Goal: Information Seeking & Learning: Check status

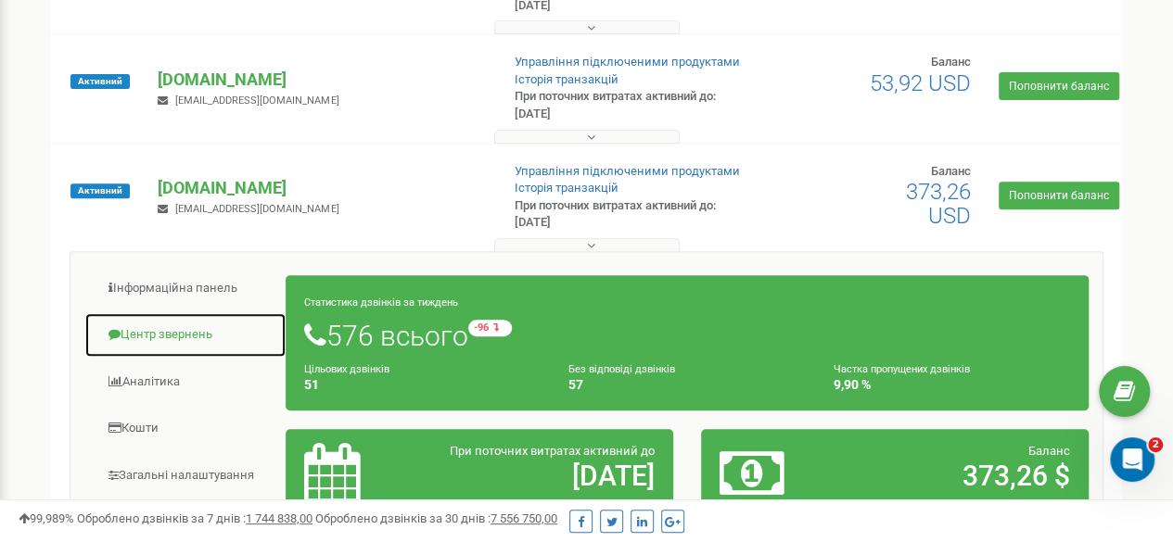
click at [153, 325] on link "Центр звернень" at bounding box center [185, 334] width 202 height 45
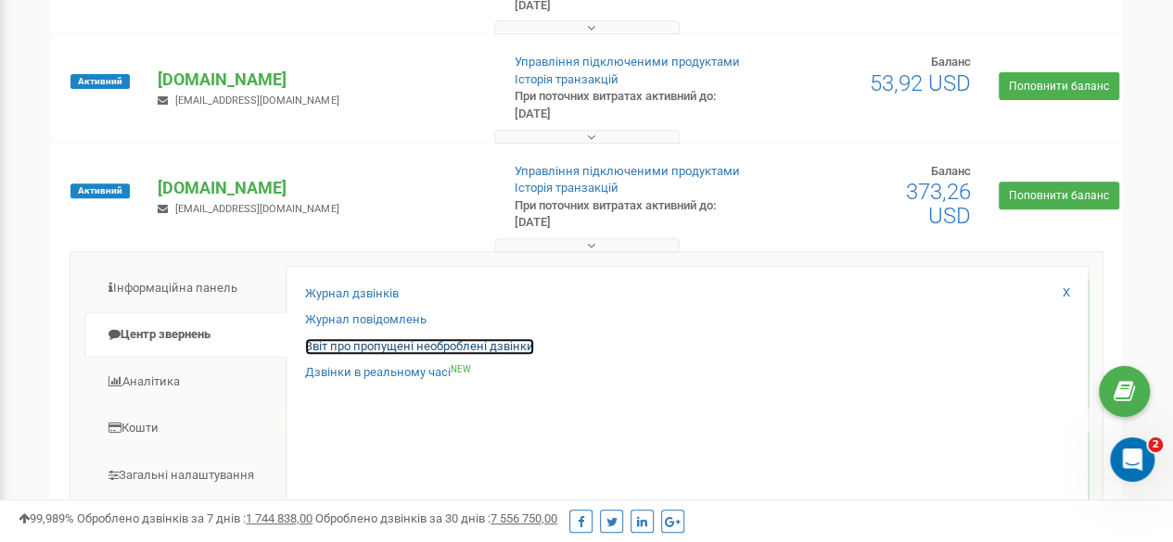
click at [374, 349] on link "Звіт про пропущені необроблені дзвінки" at bounding box center [419, 347] width 229 height 18
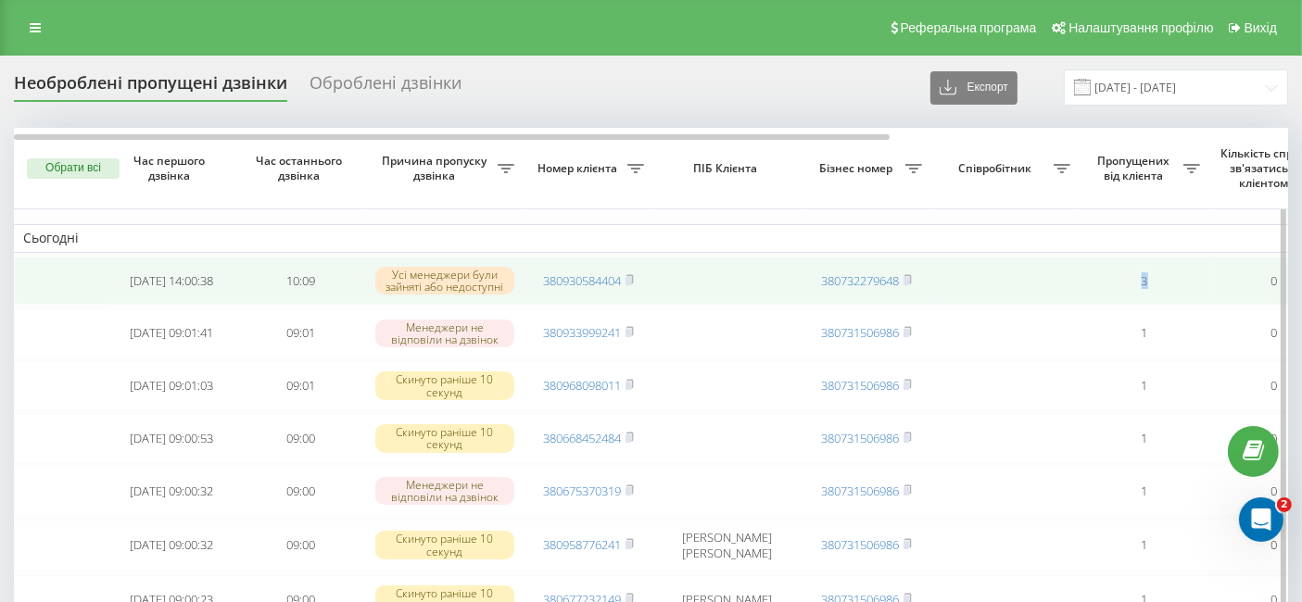
drag, startPoint x: 1135, startPoint y: 283, endPoint x: 1203, endPoint y: 287, distance: 67.8
click at [1203, 287] on td "3" at bounding box center [1145, 281] width 130 height 49
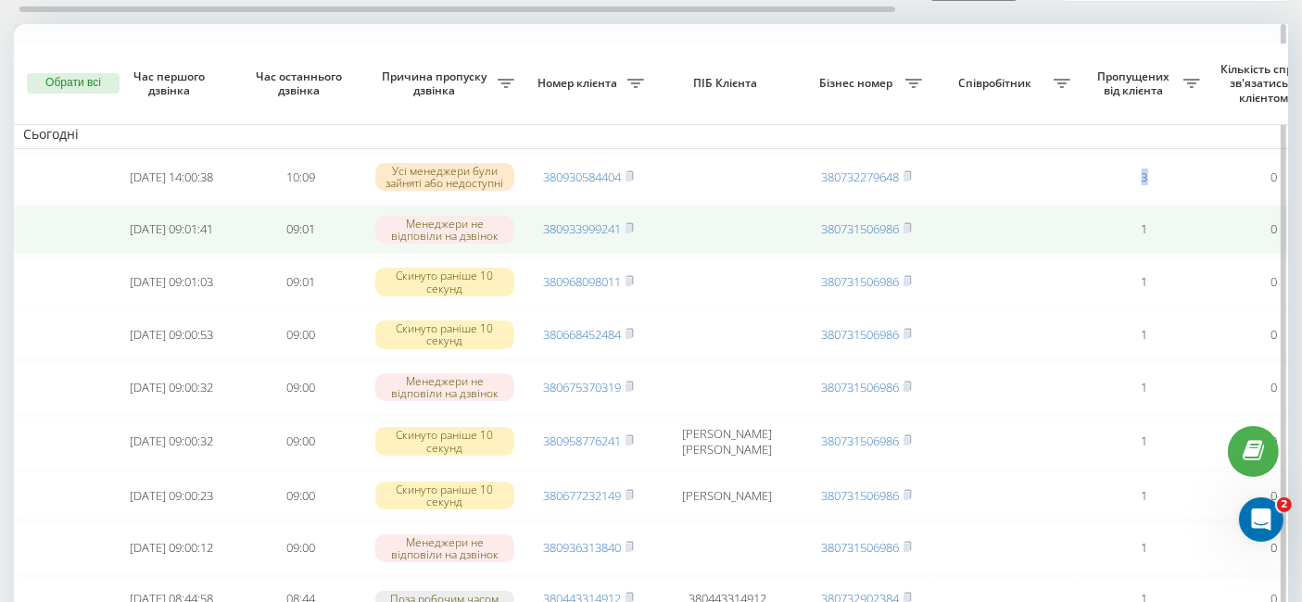
scroll to position [206, 0]
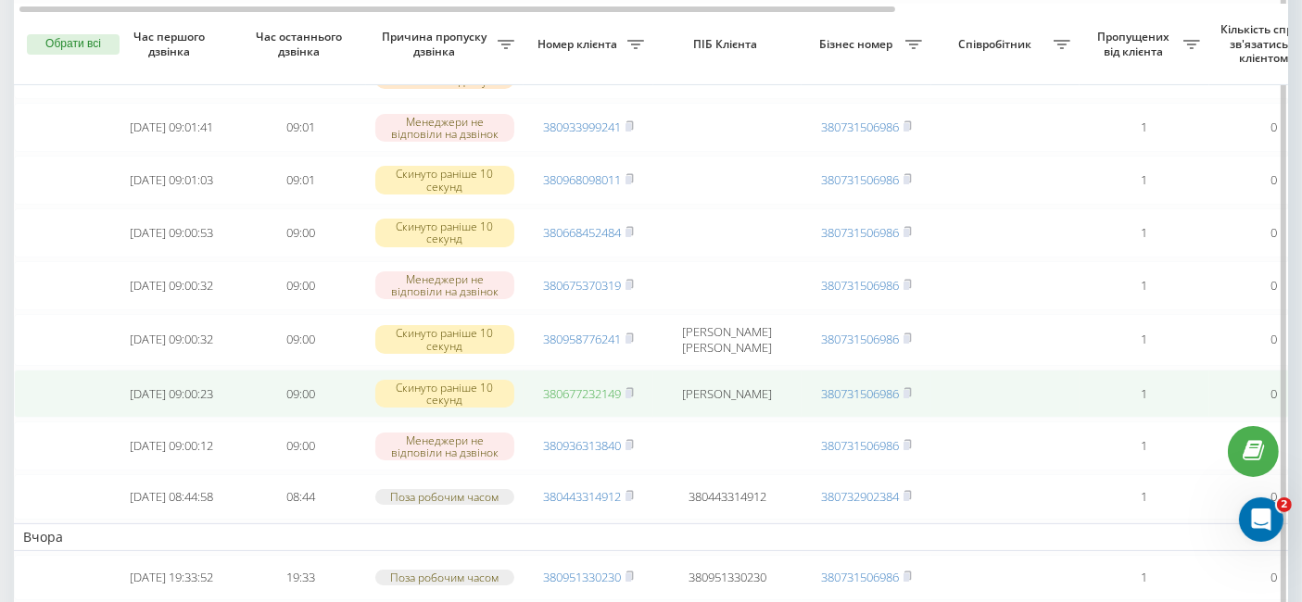
click at [585, 402] on link "380677232149" at bounding box center [582, 394] width 78 height 17
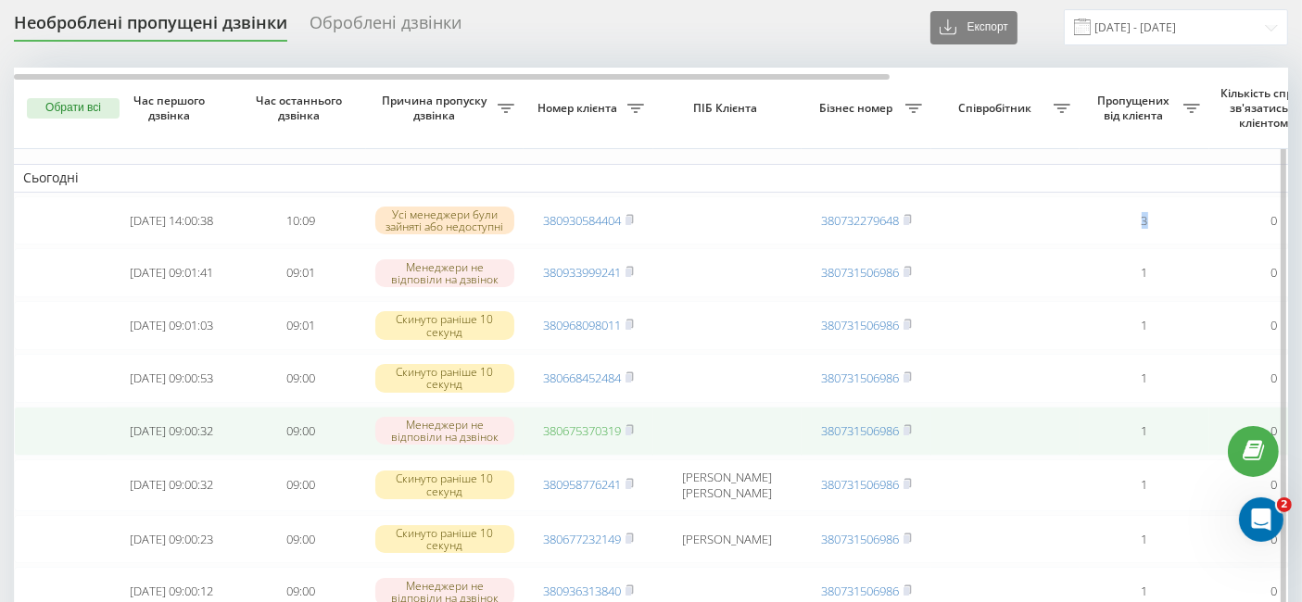
scroll to position [0, 0]
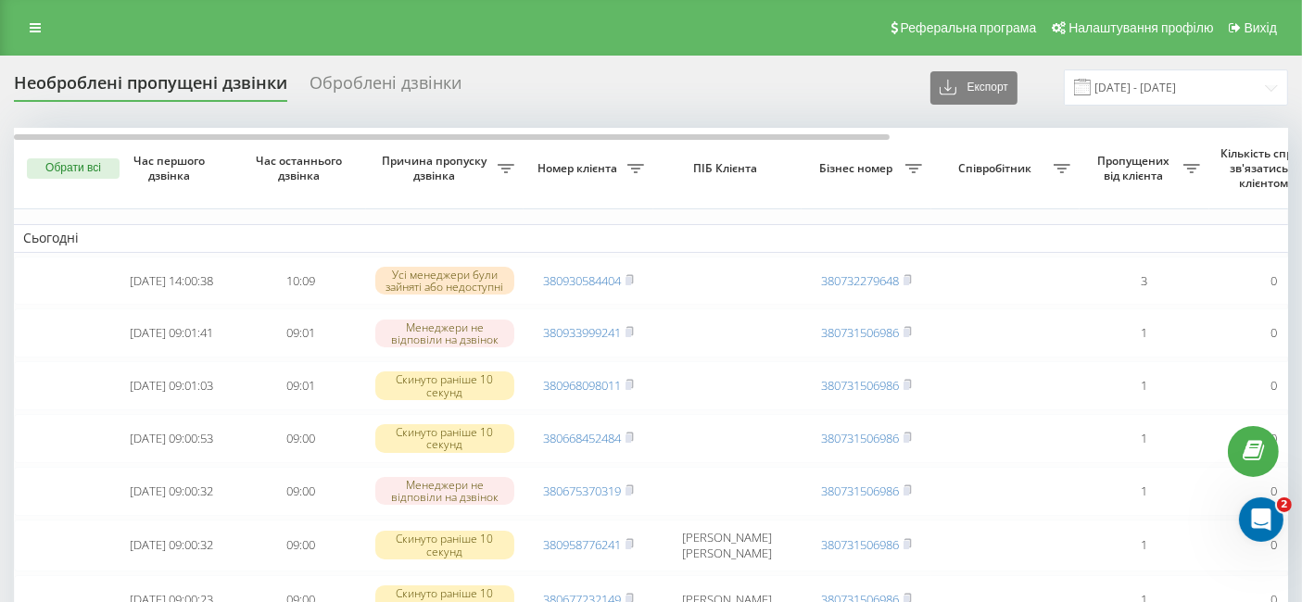
click at [376, 88] on div "Оброблені дзвінки" at bounding box center [386, 87] width 152 height 29
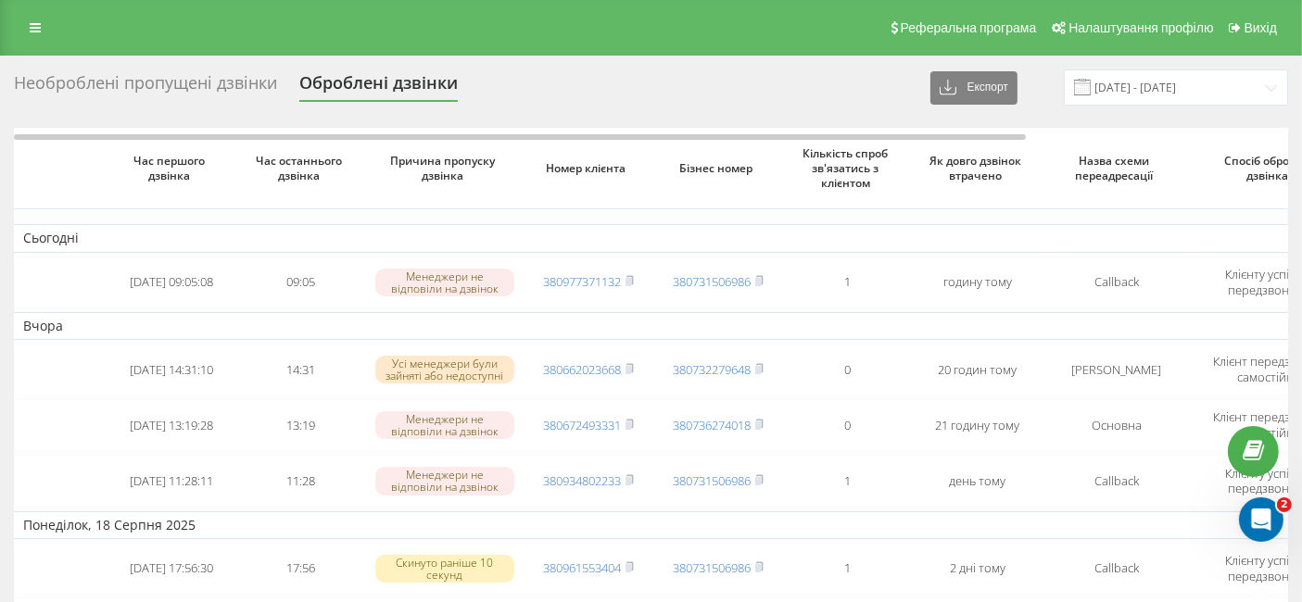
click at [159, 92] on div "Необроблені пропущені дзвінки" at bounding box center [145, 87] width 263 height 29
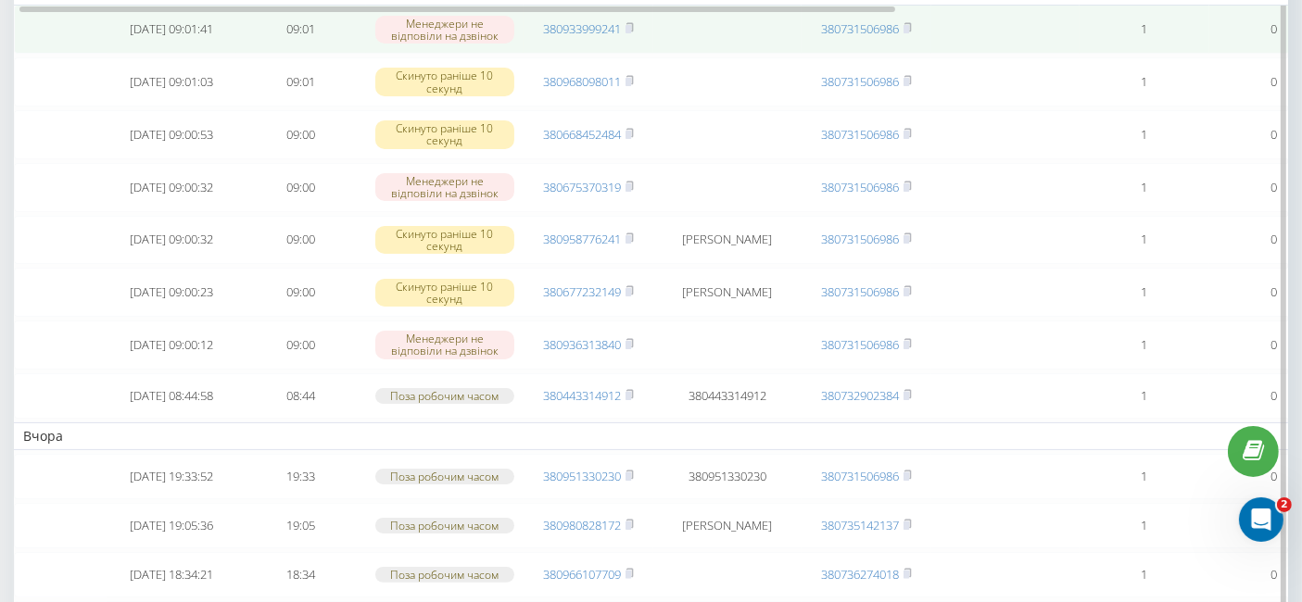
scroll to position [309, 0]
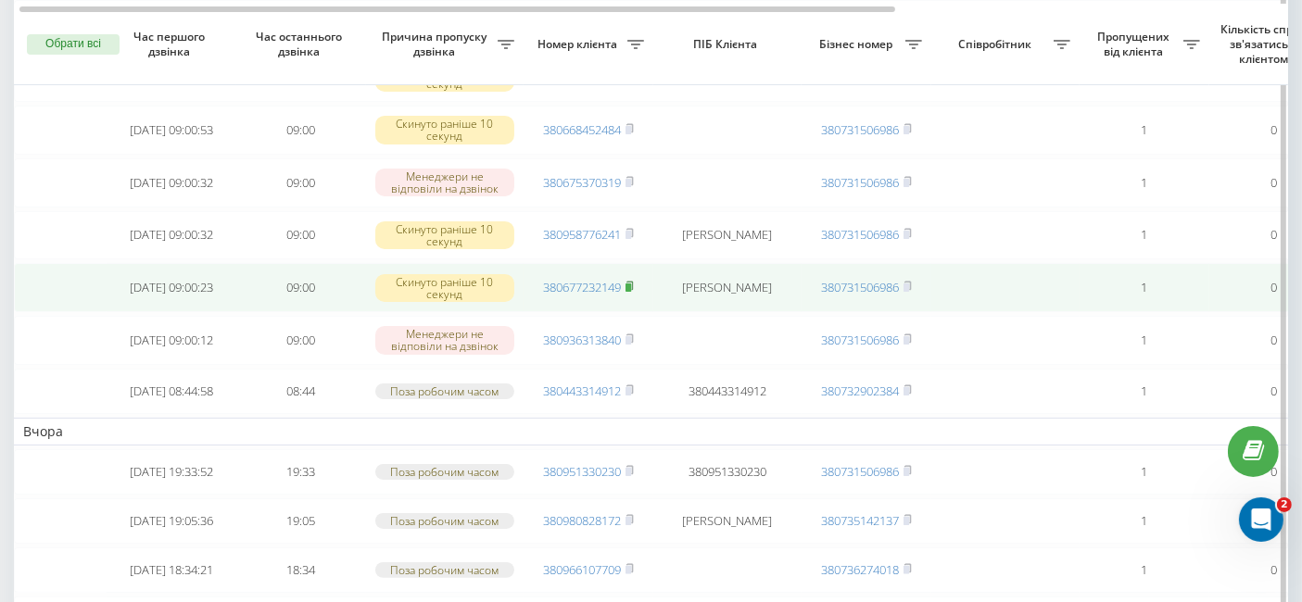
click at [631, 292] on icon at bounding box center [630, 286] width 8 height 11
click at [631, 292] on rect at bounding box center [629, 288] width 6 height 8
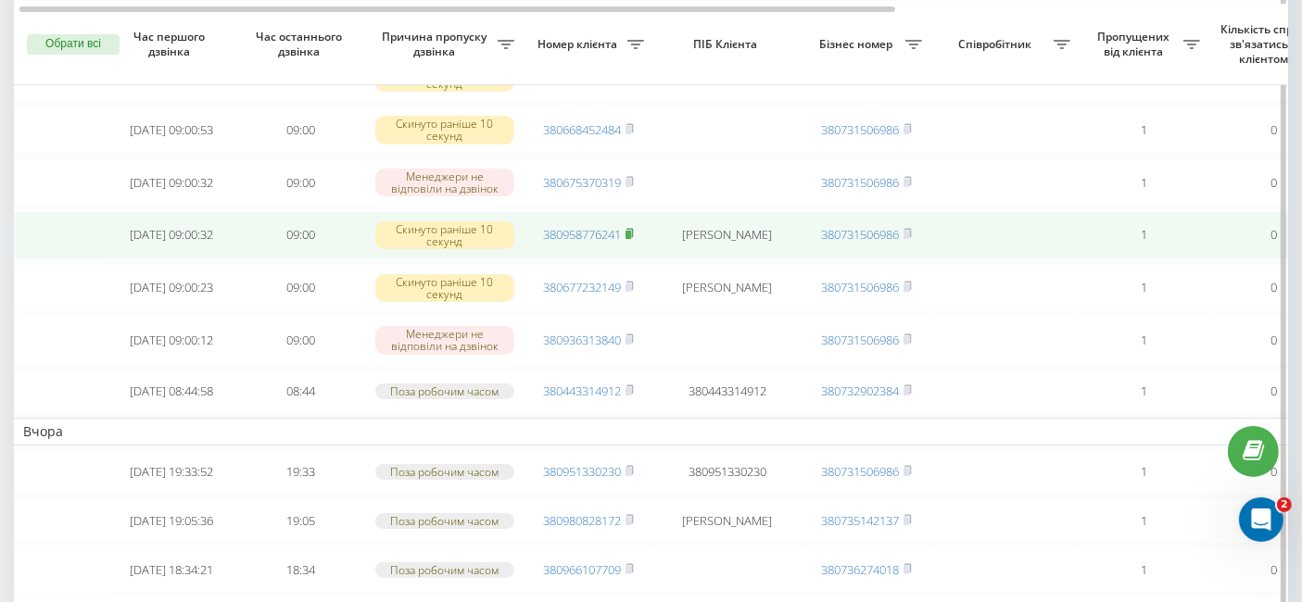
click at [634, 243] on span at bounding box center [630, 234] width 8 height 17
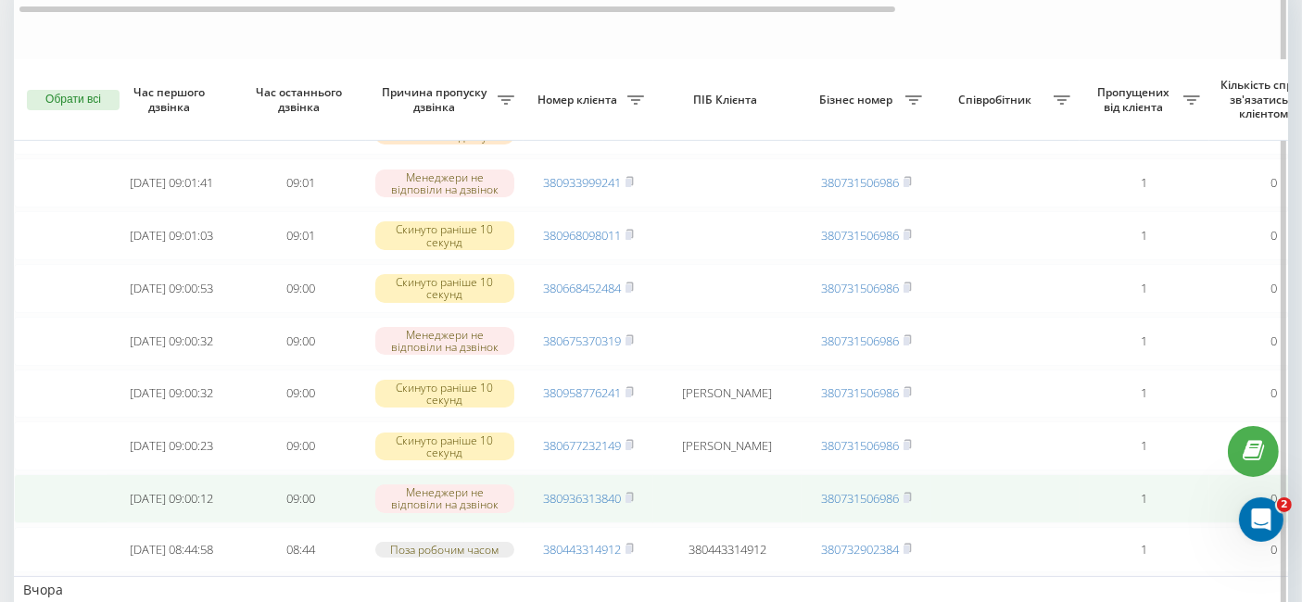
scroll to position [206, 0]
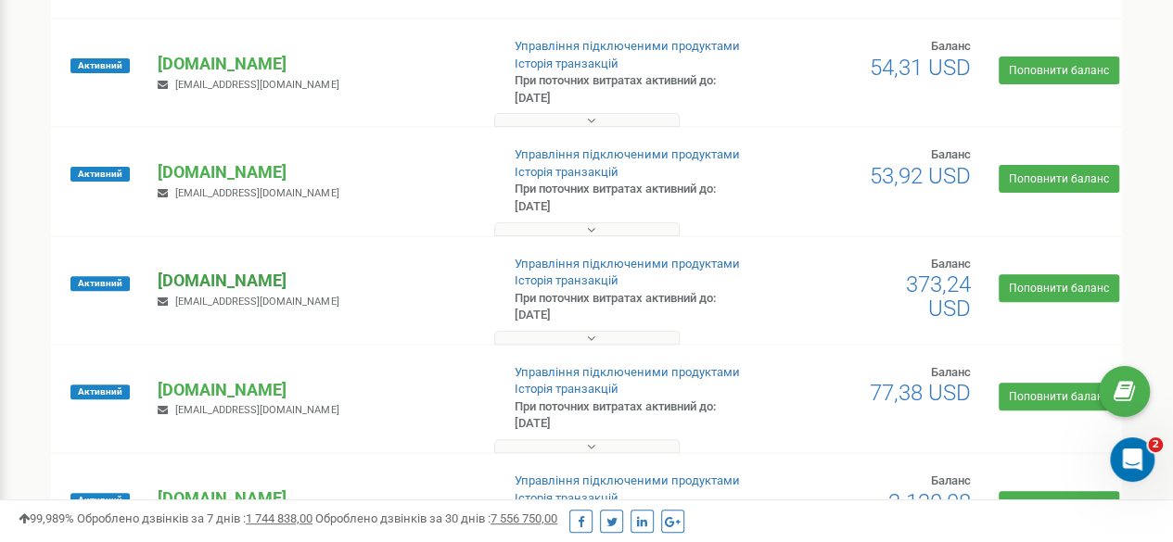
click at [211, 275] on p "[DOMAIN_NAME]" at bounding box center [321, 281] width 326 height 24
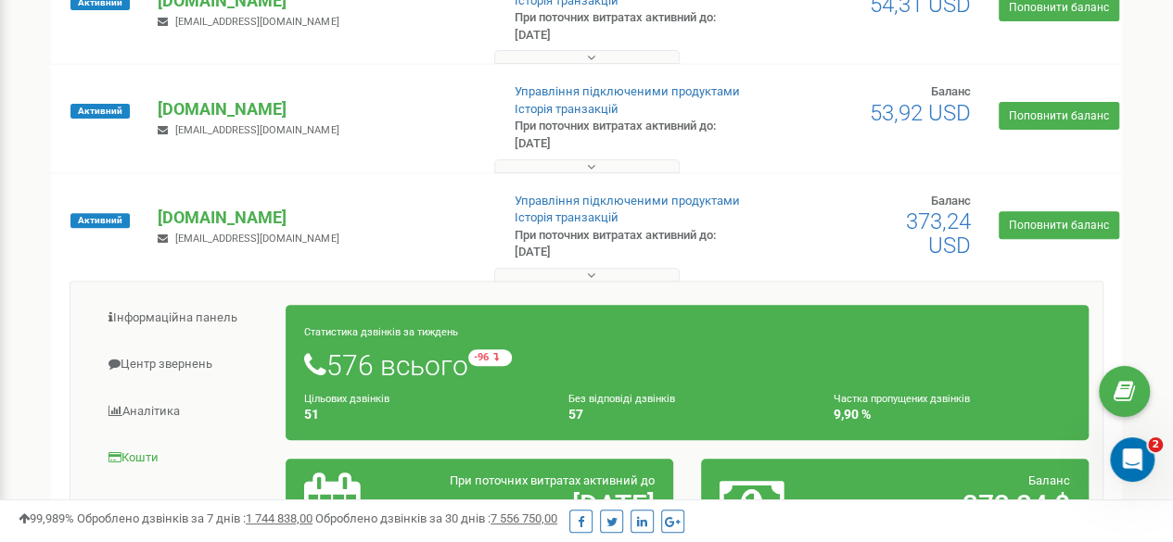
scroll to position [278, 0]
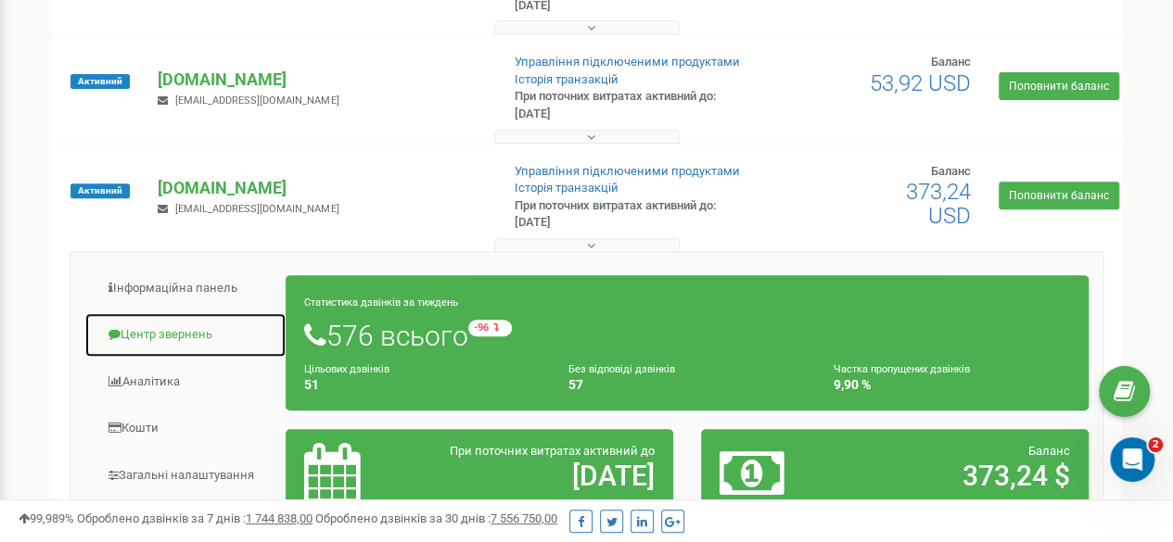
click at [161, 336] on link "Центр звернень" at bounding box center [185, 334] width 202 height 45
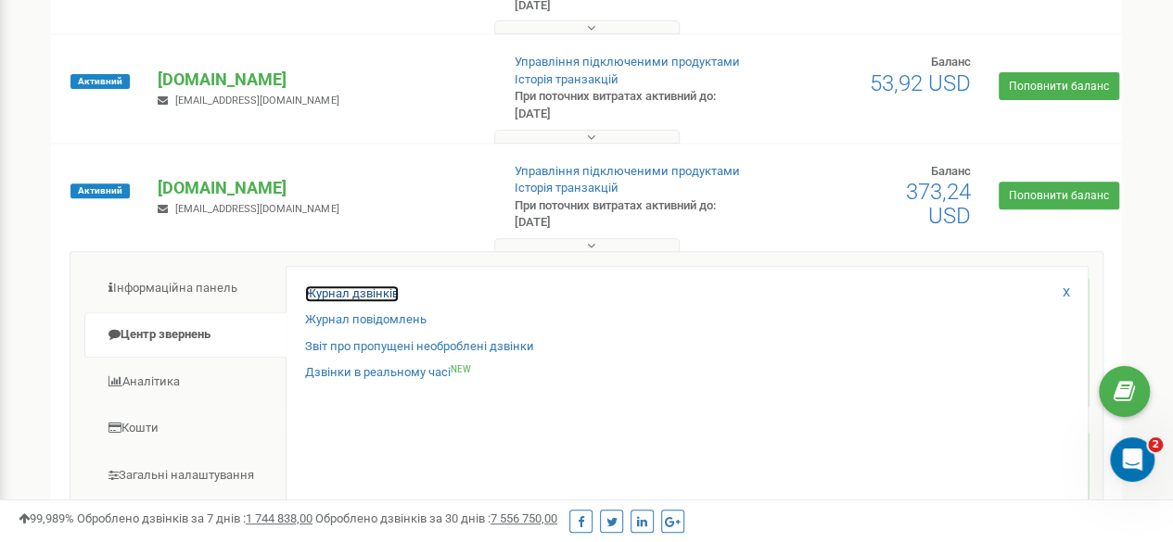
click at [323, 294] on link "Журнал дзвінків" at bounding box center [352, 294] width 94 height 18
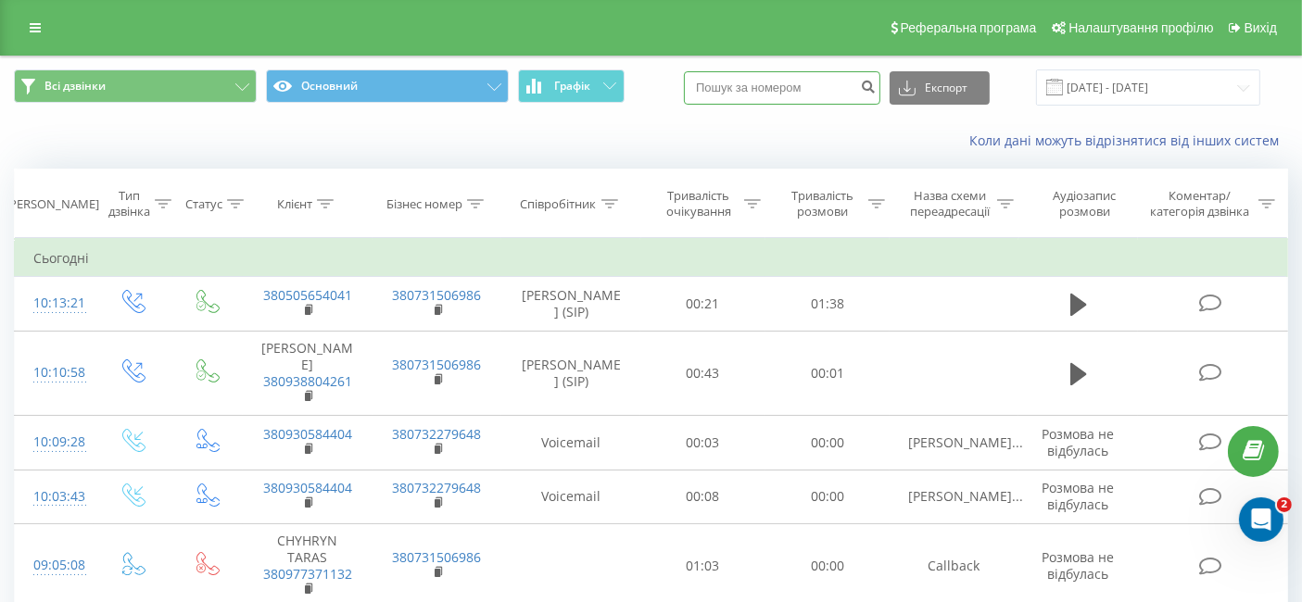
click at [745, 96] on input at bounding box center [782, 87] width 197 height 33
paste input "380677232149"
type input "380677232149"
click at [881, 84] on button "submit" at bounding box center [868, 87] width 25 height 33
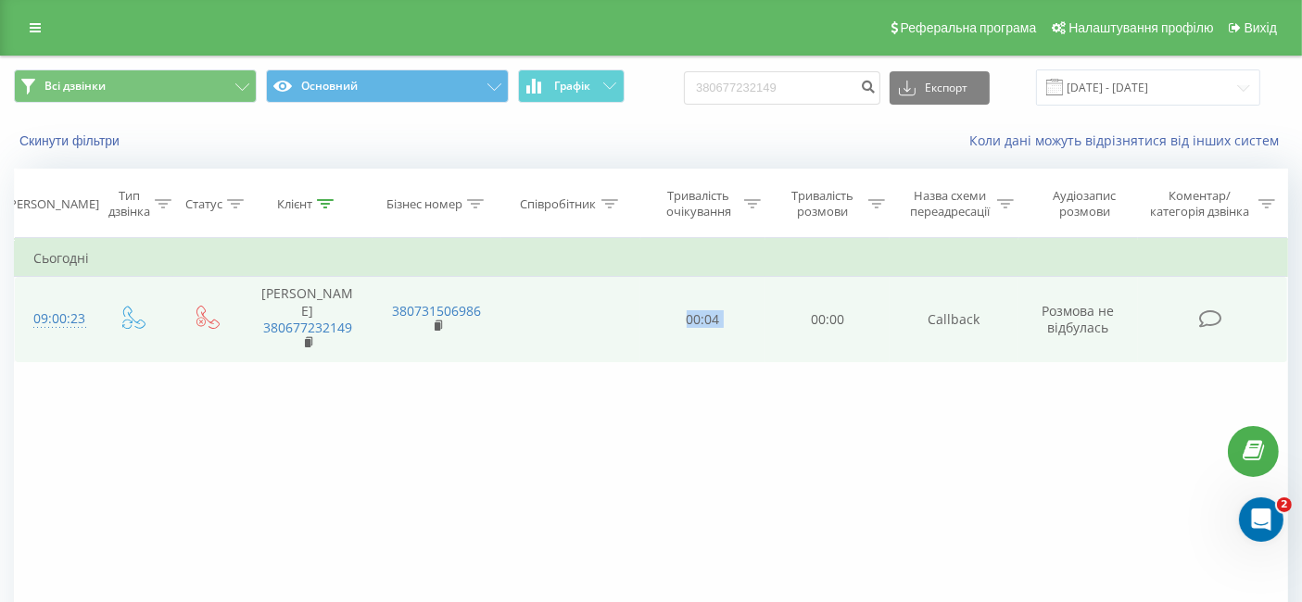
drag, startPoint x: 682, startPoint y: 315, endPoint x: 773, endPoint y: 311, distance: 90.9
click at [773, 311] on tr "09:00:23 Савчук Василь 380677232149 380731506986 00:04 00:00 Callback Розмова н…" at bounding box center [652, 319] width 1274 height 85
drag, startPoint x: 927, startPoint y: 326, endPoint x: 1049, endPoint y: 322, distance: 122.4
click at [1011, 325] on td "Callback" at bounding box center [954, 319] width 129 height 85
drag, startPoint x: 1054, startPoint y: 313, endPoint x: 1109, endPoint y: 329, distance: 56.9
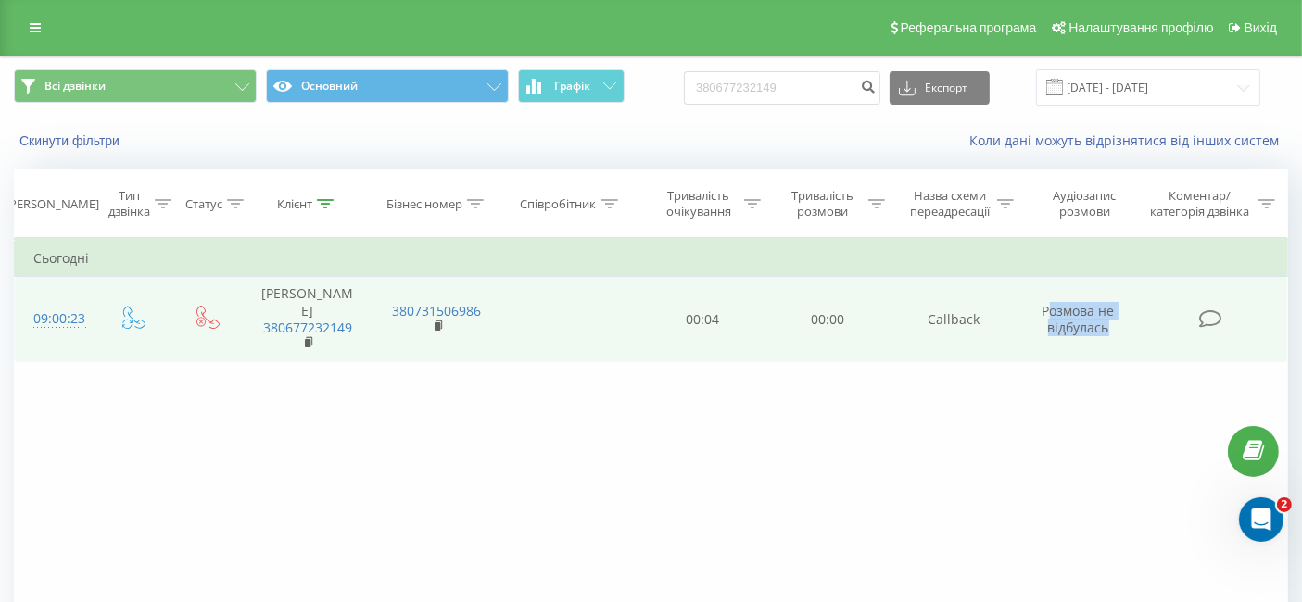
click at [1109, 329] on span "Розмова не відбулась" at bounding box center [1079, 319] width 72 height 34
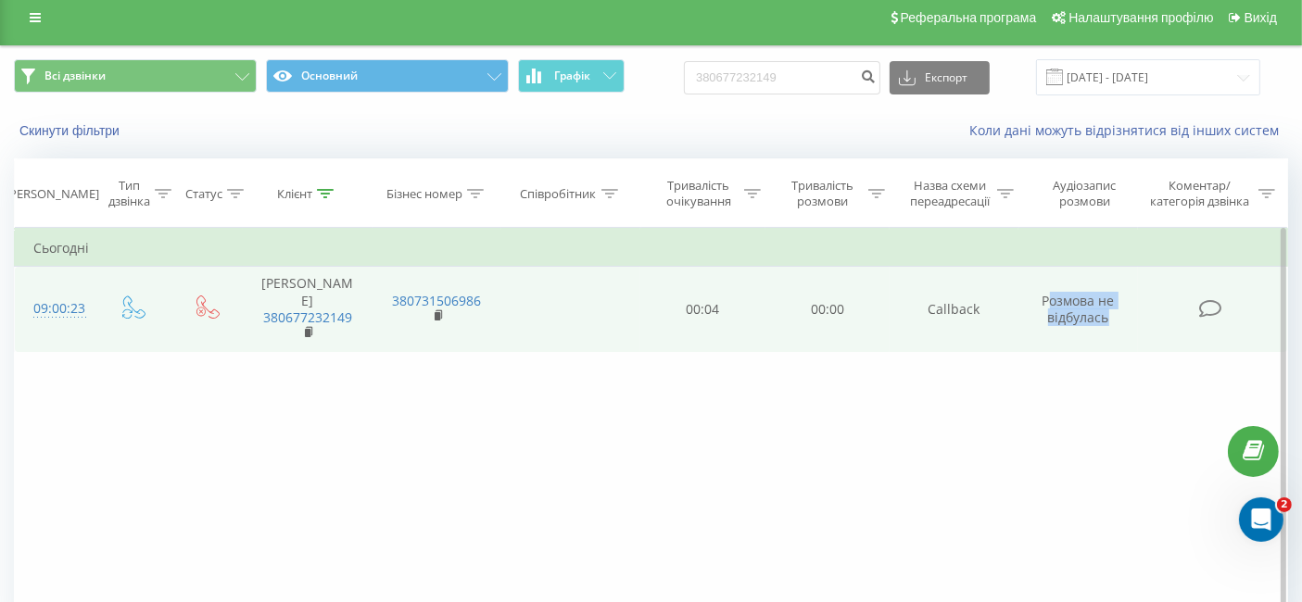
scroll to position [7, 0]
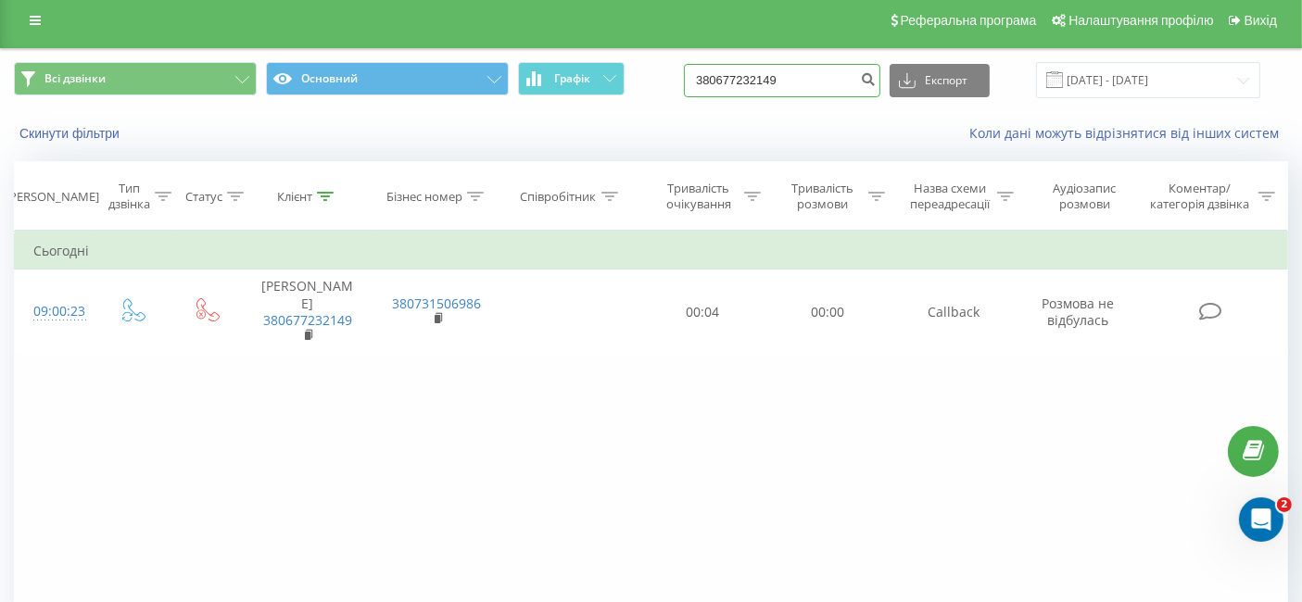
click at [813, 64] on input "380677232149" at bounding box center [782, 80] width 197 height 33
paste input "958776241"
type input "380958776241"
click at [881, 85] on button "submit" at bounding box center [868, 80] width 25 height 33
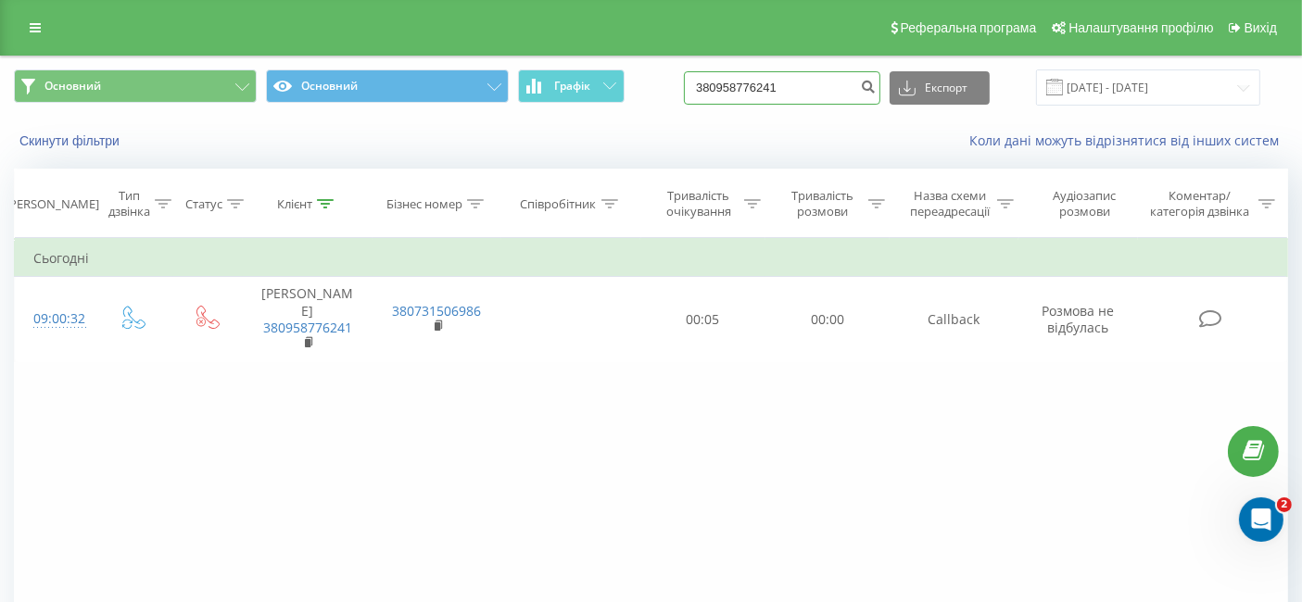
drag, startPoint x: 847, startPoint y: 87, endPoint x: 688, endPoint y: 80, distance: 159.6
click at [688, 80] on div "Основний Основний Графік 380958776241 Експорт .csv .xls .xlsx [DATE] - [DATE]" at bounding box center [651, 88] width 1275 height 36
click at [881, 83] on button "submit" at bounding box center [868, 87] width 25 height 33
click at [29, 36] on link at bounding box center [35, 28] width 33 height 26
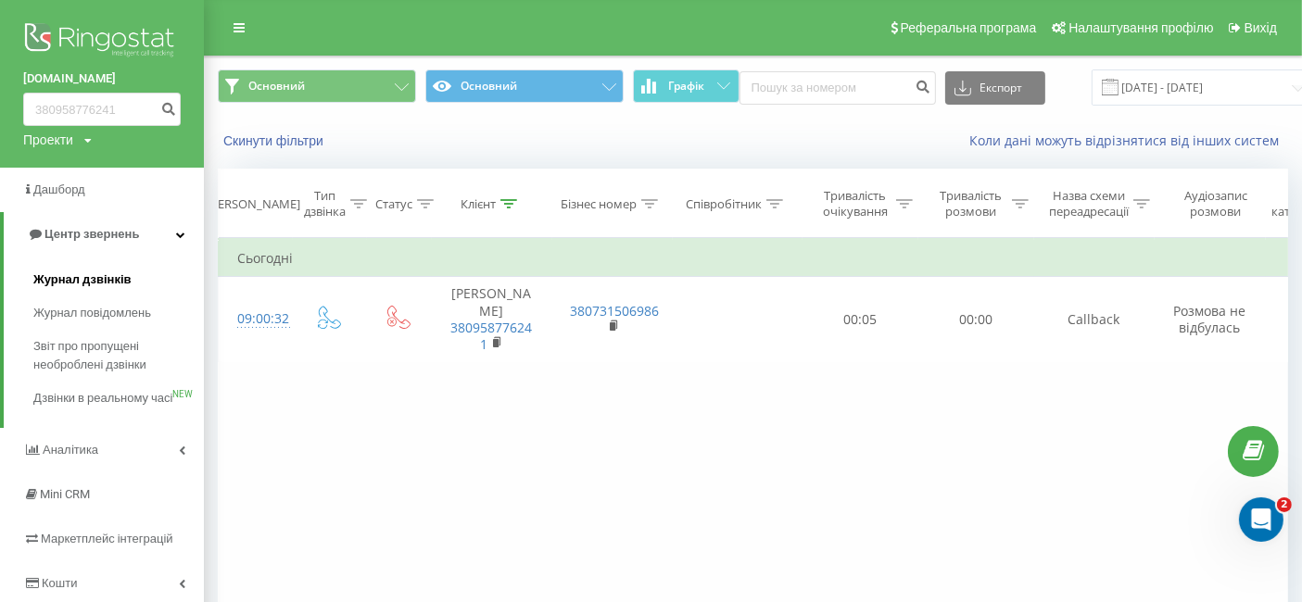
click at [63, 276] on span "Журнал дзвінків" at bounding box center [82, 280] width 98 height 19
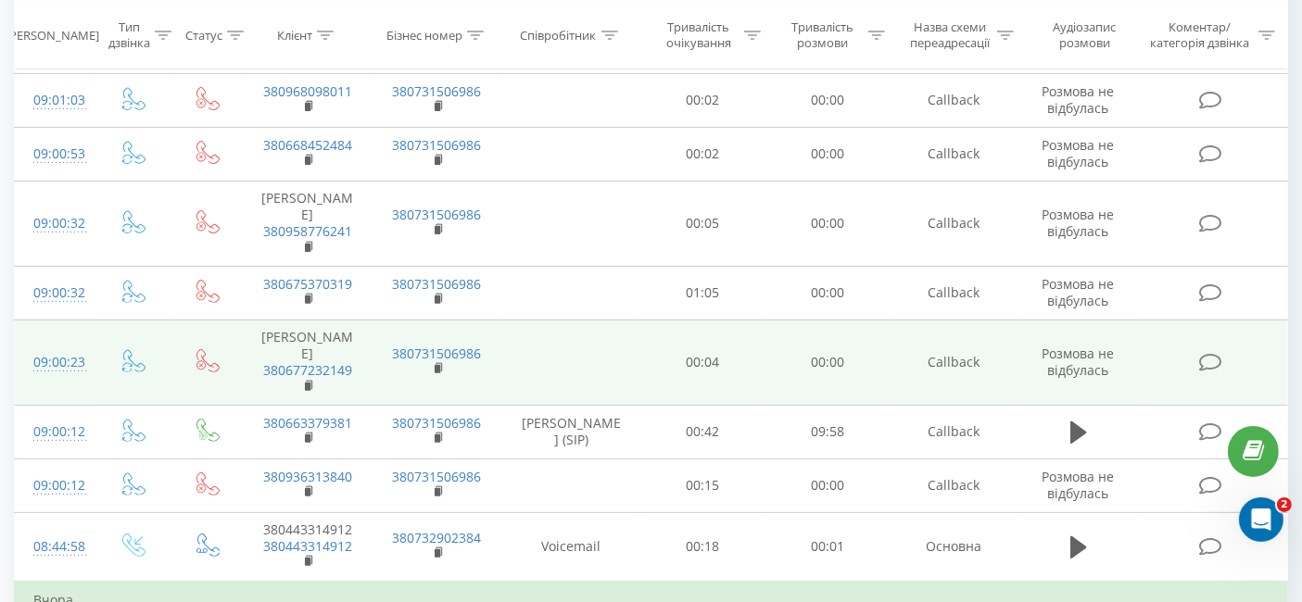
scroll to position [617, 0]
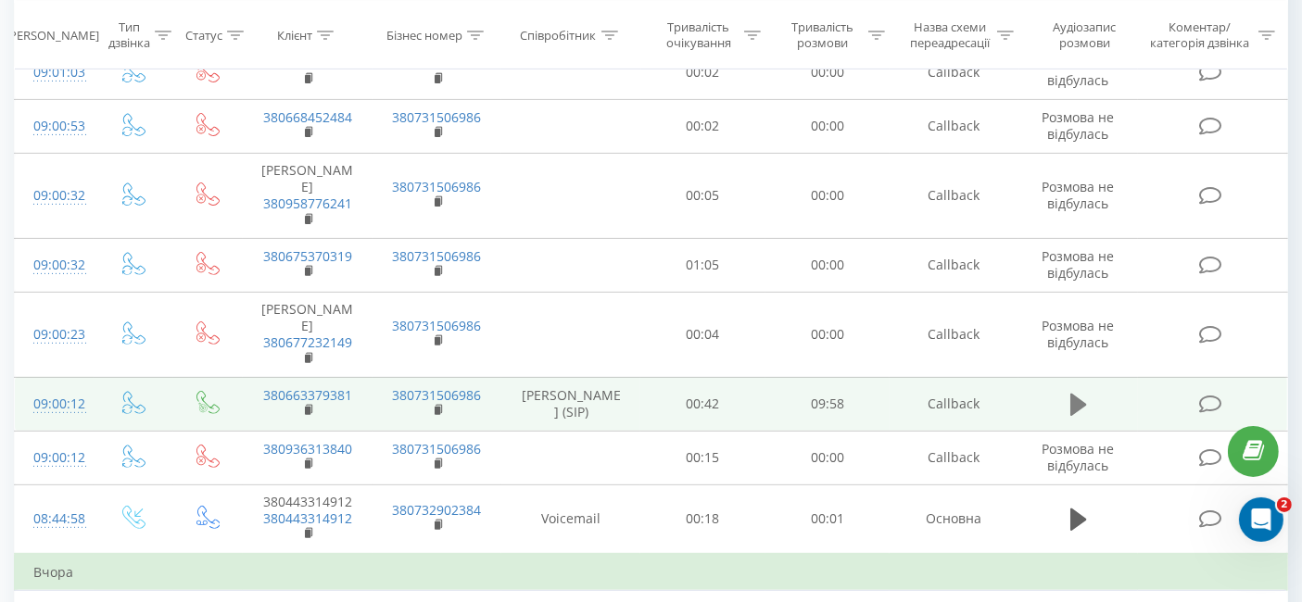
click at [1081, 416] on icon at bounding box center [1079, 405] width 17 height 22
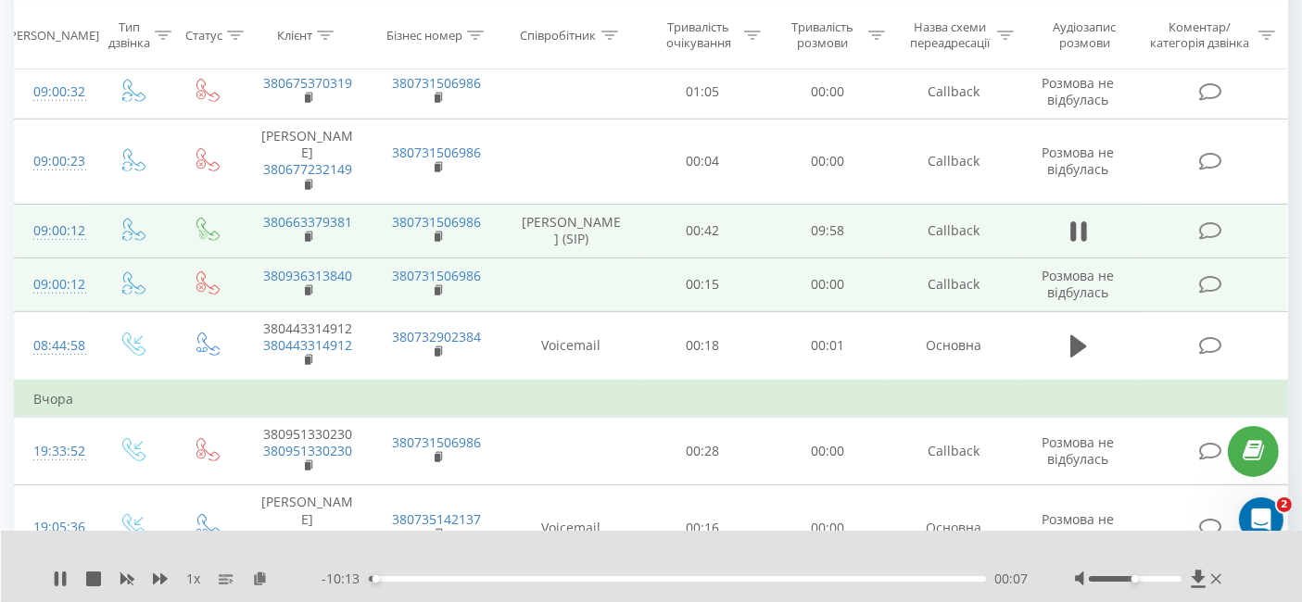
scroll to position [823, 0]
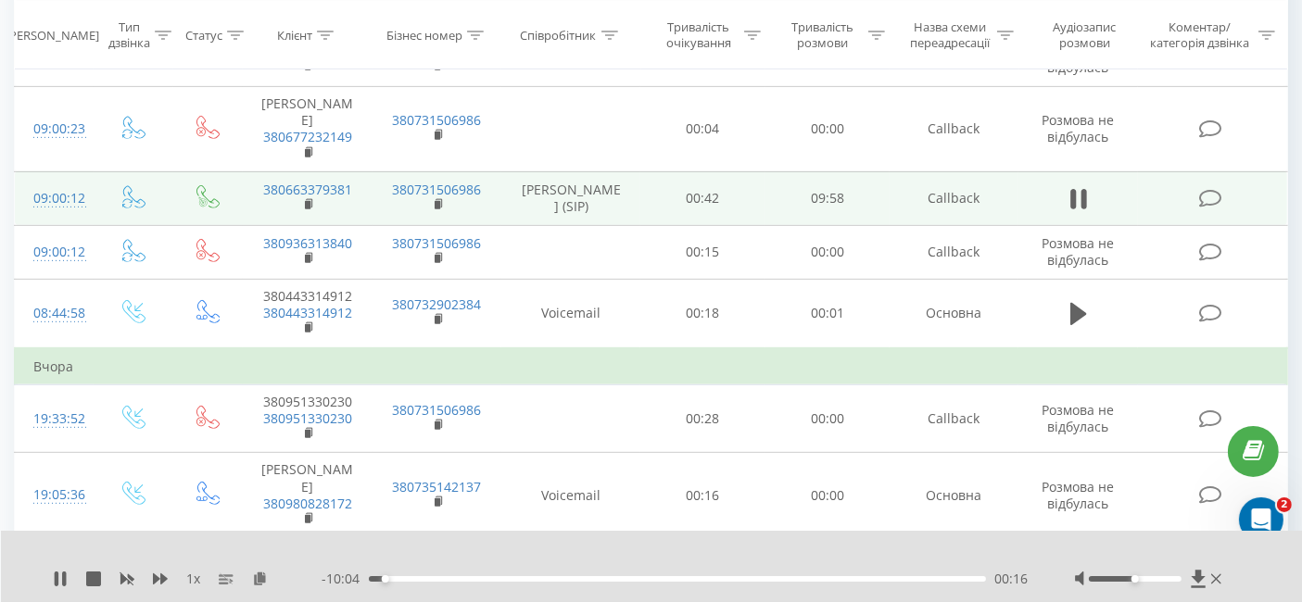
click at [403, 582] on div "- 10:04 00:16 00:16" at bounding box center [675, 579] width 707 height 19
drag, startPoint x: 386, startPoint y: 581, endPoint x: 436, endPoint y: 575, distance: 50.5
click at [418, 576] on div "00:45" at bounding box center [414, 579] width 7 height 7
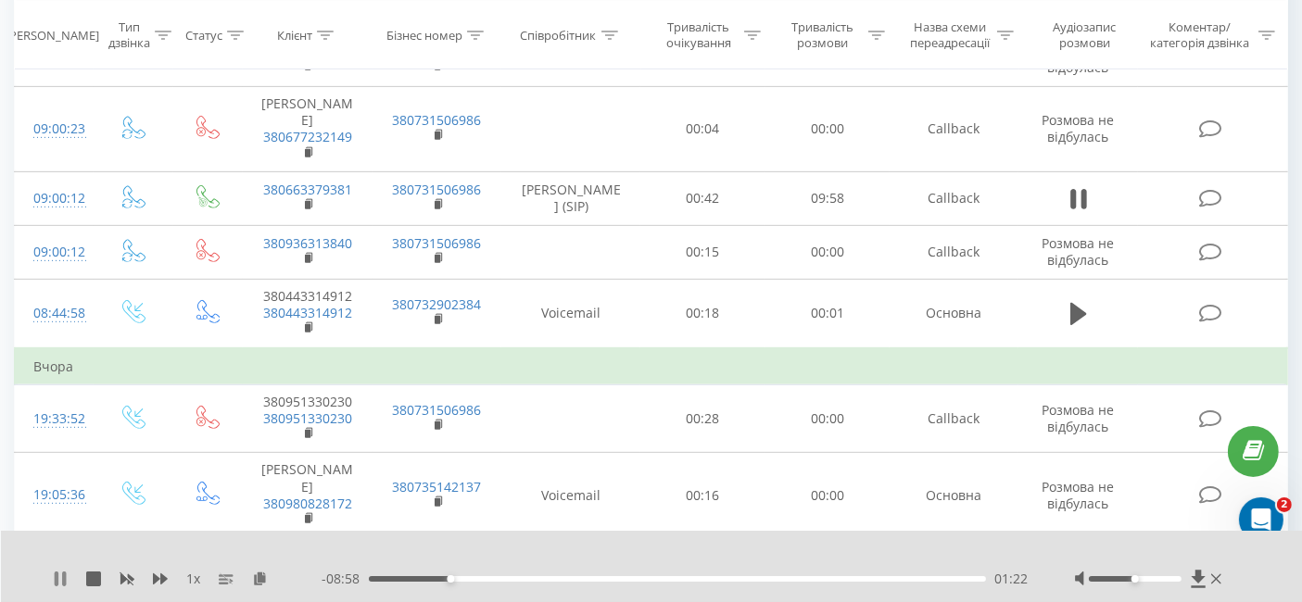
click at [62, 576] on icon at bounding box center [64, 579] width 4 height 15
